Goal: Obtain resource: Obtain resource

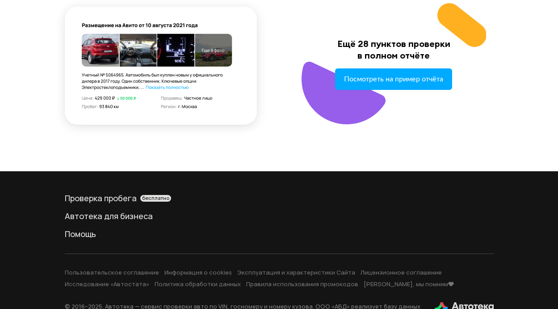
scroll to position [1096, 0]
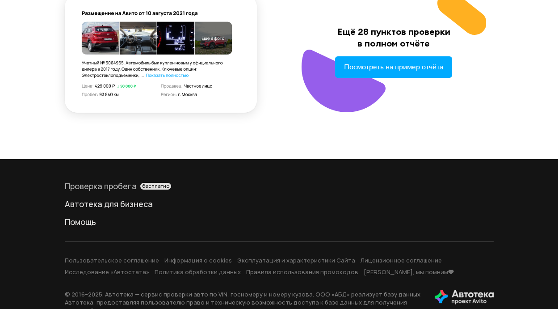
click at [140, 183] on div "бесплатно" at bounding box center [155, 186] width 31 height 7
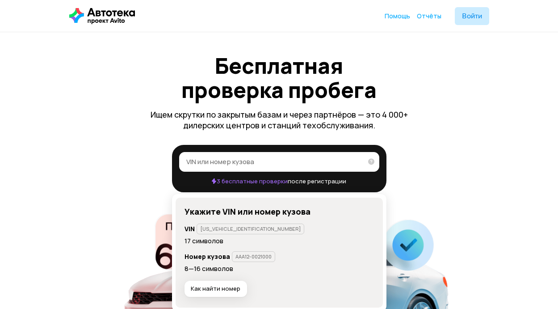
click at [196, 162] on input "VIN или номер кузова" at bounding box center [274, 161] width 176 height 9
paste input "[US_VEHICLE_IDENTIFICATION_NUMBER]"
type input "[US_VEHICLE_IDENTIFICATION_NUMBER]"
click at [371, 161] on icon at bounding box center [368, 161] width 13 height 18
click at [357, 161] on input "[US_VEHICLE_IDENTIFICATION_NUMBER]" at bounding box center [271, 161] width 171 height 9
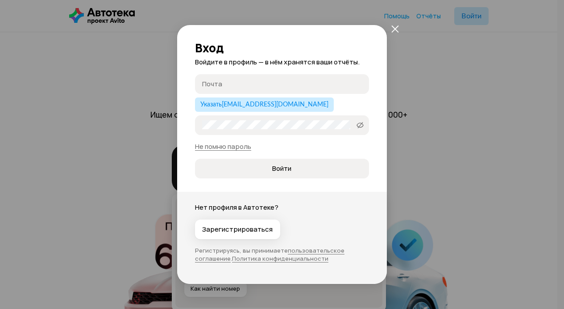
type input "[EMAIL_ADDRESS][DOMAIN_NAME]"
click at [359, 83] on icon "закрыть" at bounding box center [360, 83] width 5 height 5
type input "[US_VEHICLE_IDENTIFICATION_NUMBER]"
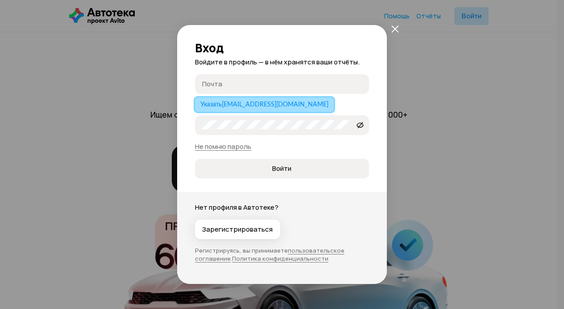
click at [209, 106] on span "Указать [EMAIL_ADDRESS][DOMAIN_NAME]" at bounding box center [264, 104] width 128 height 6
type input "[EMAIL_ADDRESS][DOMAIN_NAME]"
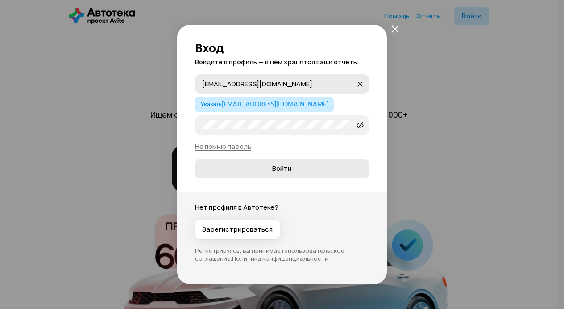
click at [274, 167] on span "Войти" at bounding box center [281, 168] width 19 height 9
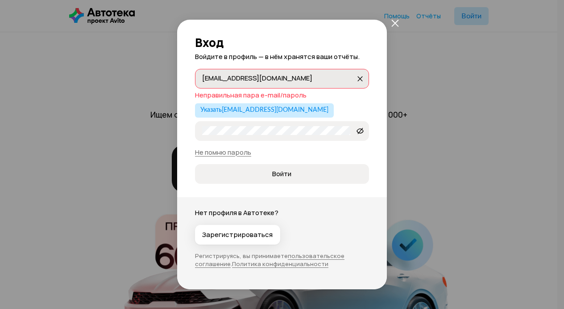
click at [395, 22] on icon "закрыть" at bounding box center [396, 23] width 8 height 8
